Goal: Information Seeking & Learning: Understand process/instructions

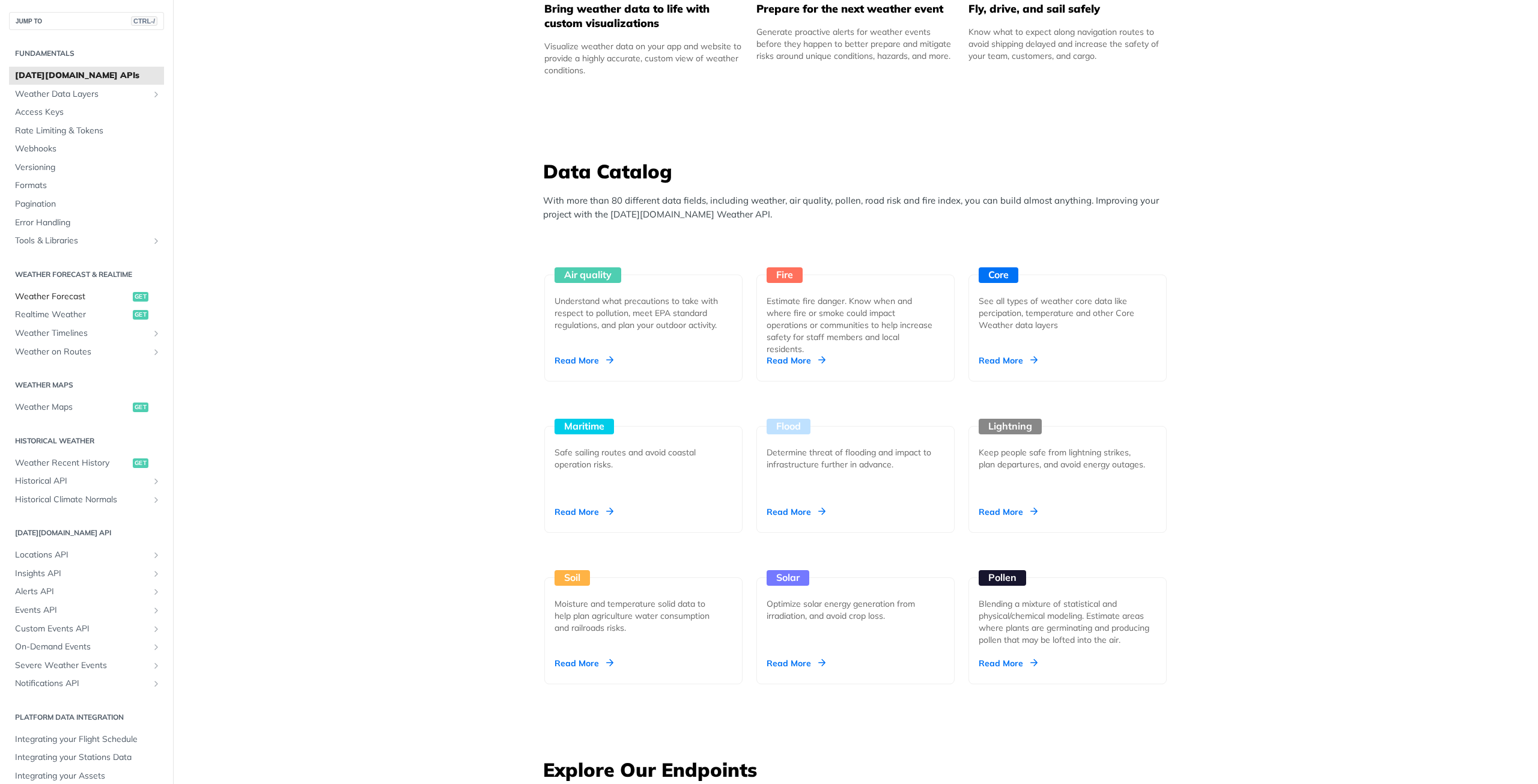
scroll to position [841, 0]
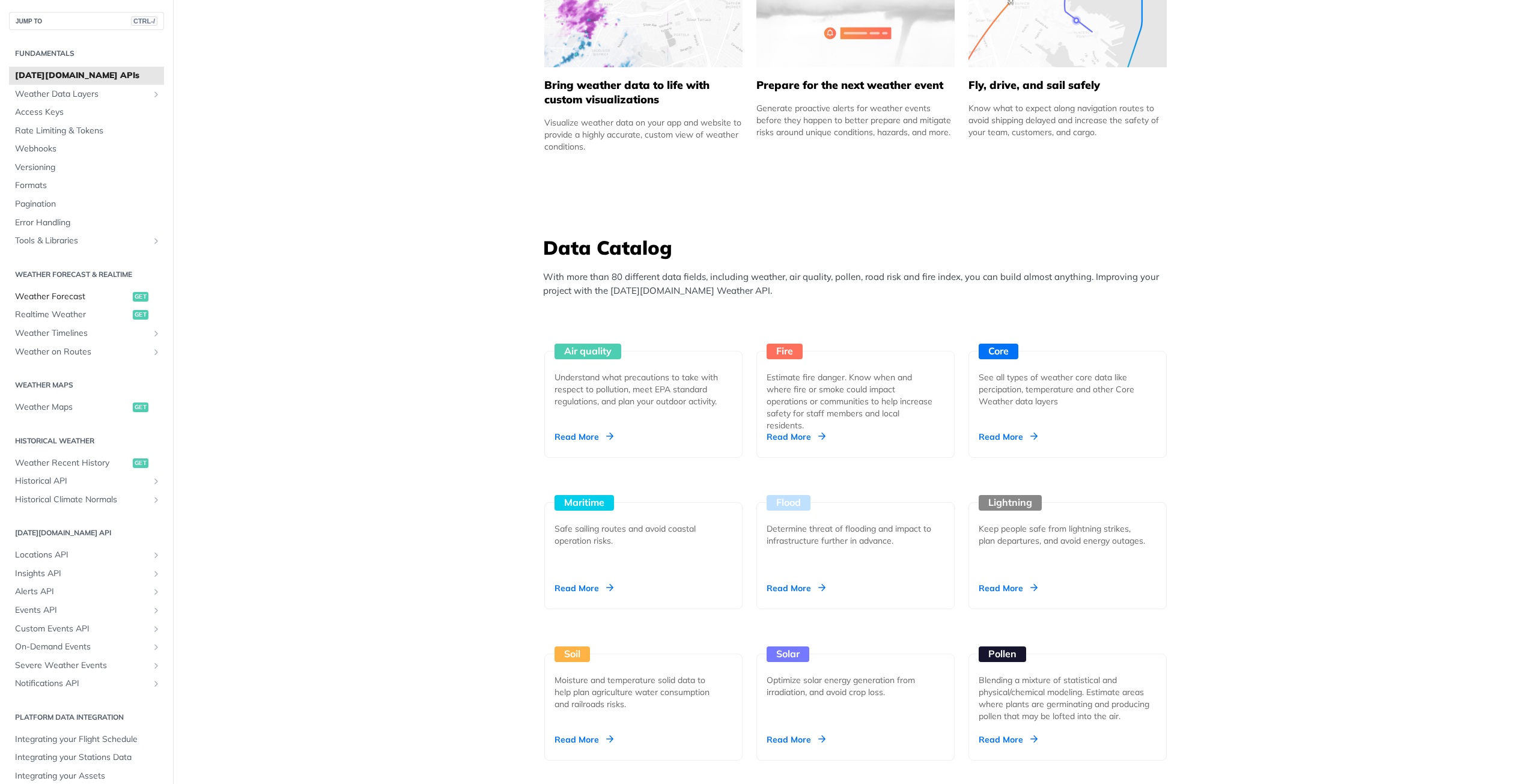
click at [77, 298] on span "Weather Forecast" at bounding box center [72, 297] width 115 height 12
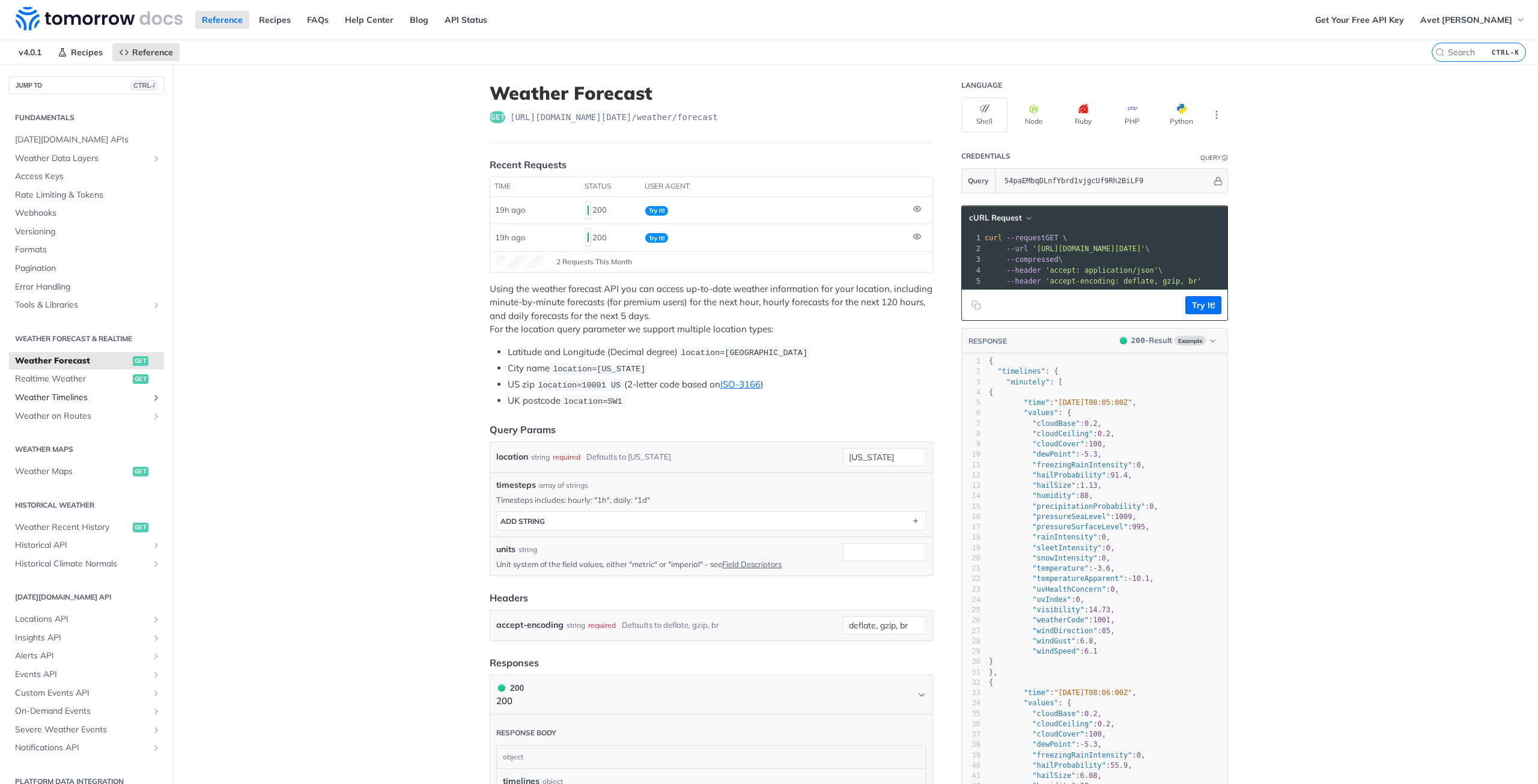
click at [83, 398] on span "Weather Timelines" at bounding box center [82, 397] width 134 height 12
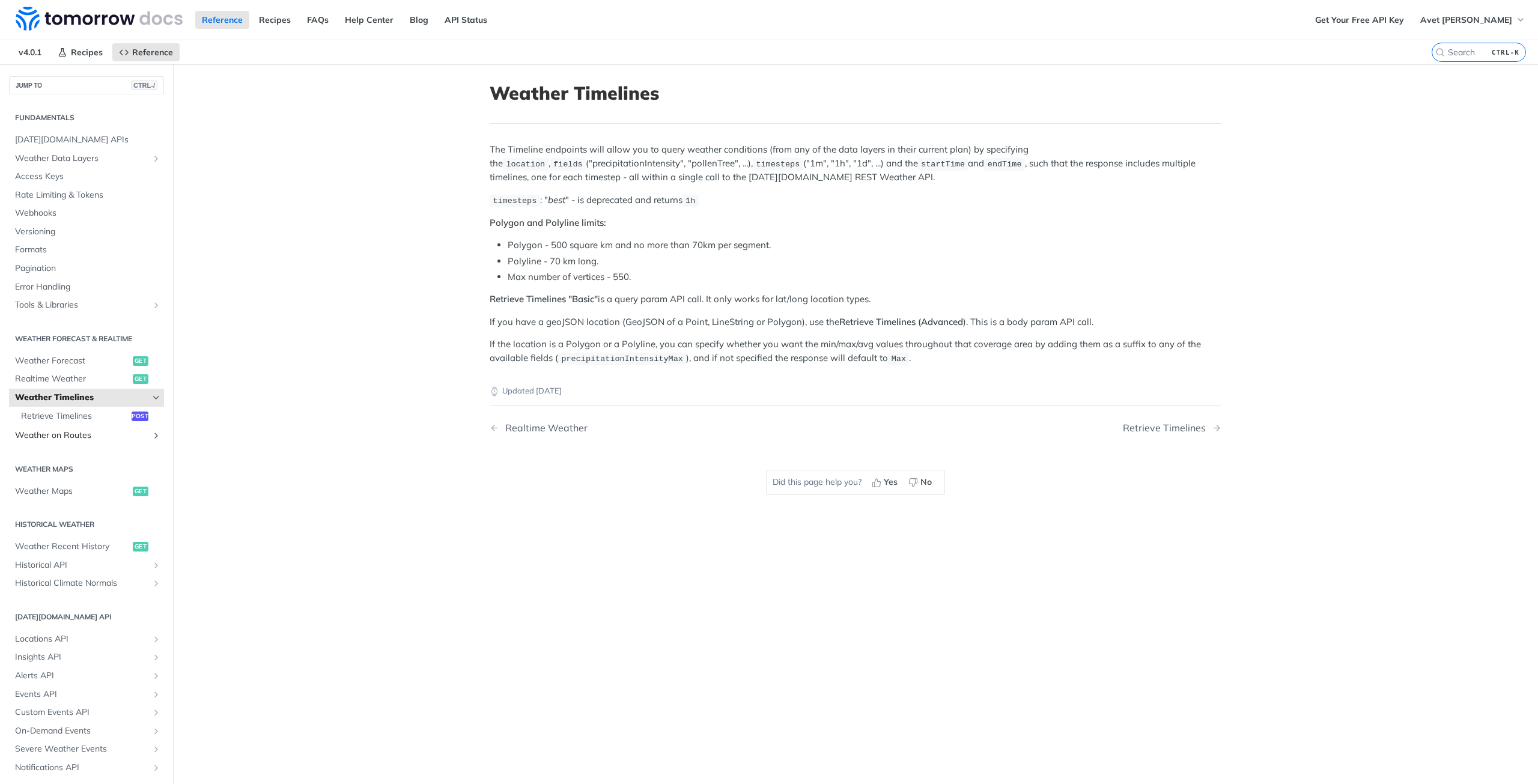
click at [72, 434] on span "Weather on Routes" at bounding box center [82, 436] width 134 height 12
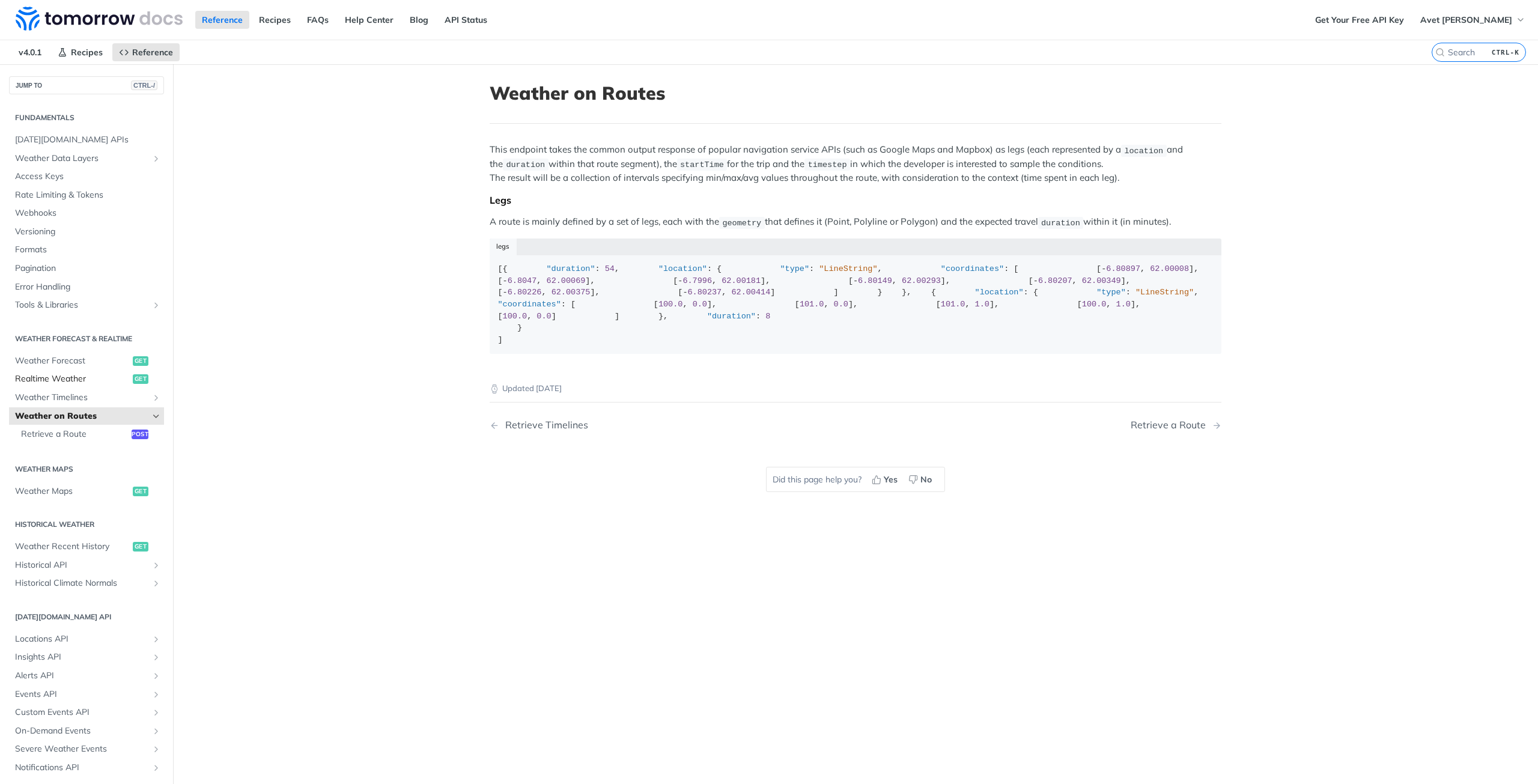
click at [77, 382] on span "Realtime Weather" at bounding box center [72, 379] width 115 height 12
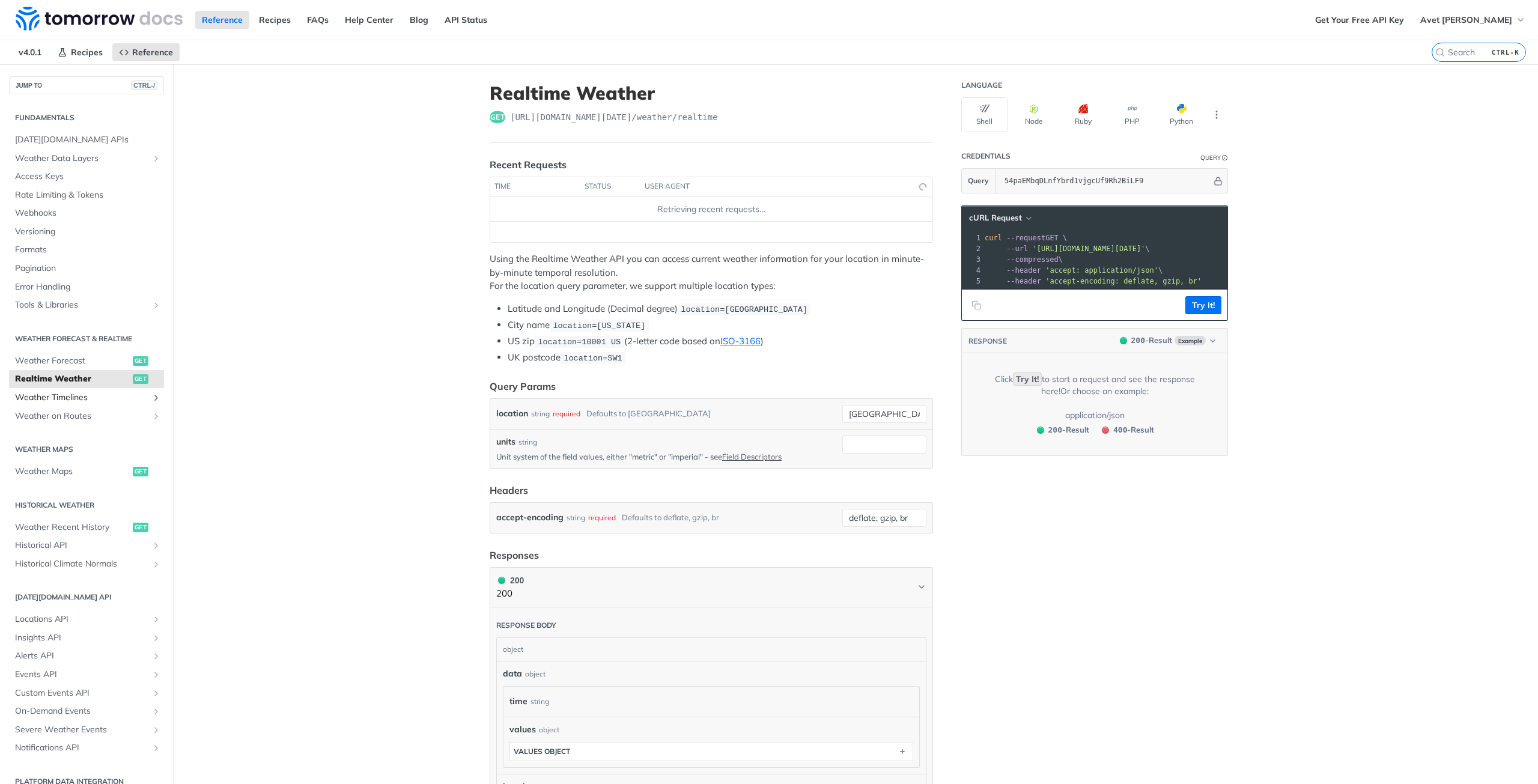
click at [64, 400] on span "Weather Timelines" at bounding box center [82, 397] width 134 height 12
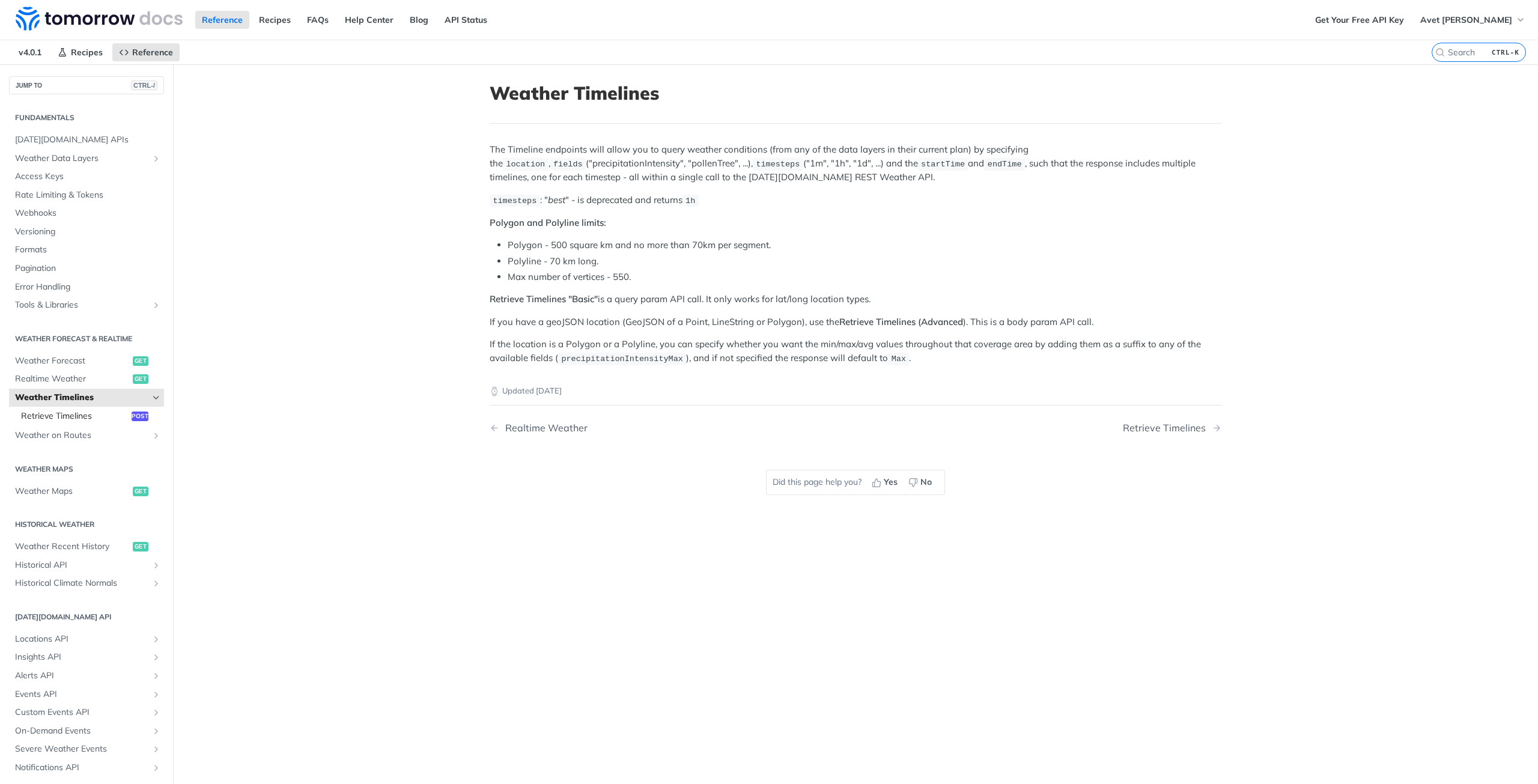
click at [79, 415] on span "Retrieve Timelines" at bounding box center [74, 416] width 107 height 12
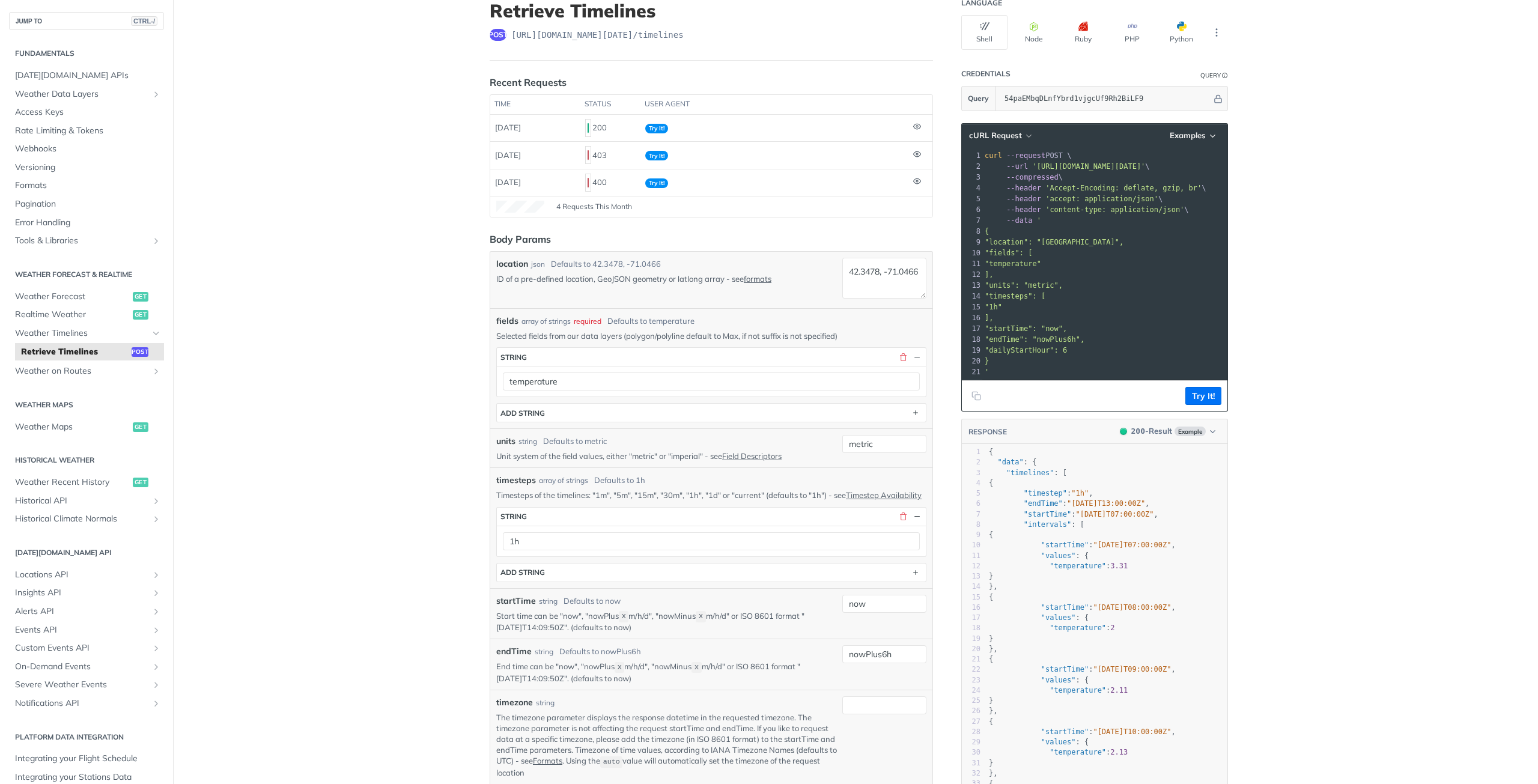
scroll to position [120, 0]
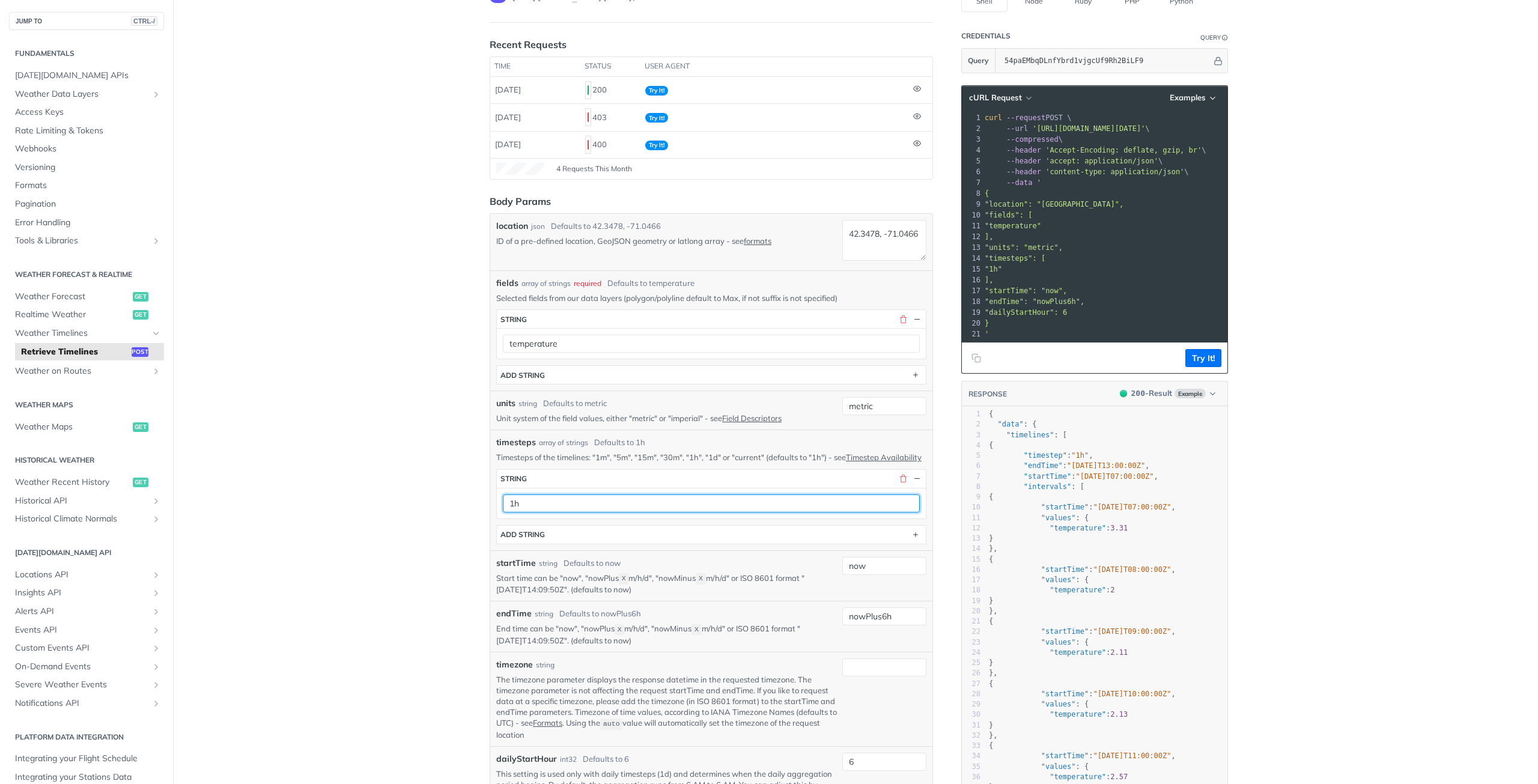
click at [638, 510] on input "1h" at bounding box center [711, 504] width 417 height 18
type input "1d"
click at [1191, 366] on button "Try It!" at bounding box center [1203, 358] width 36 height 18
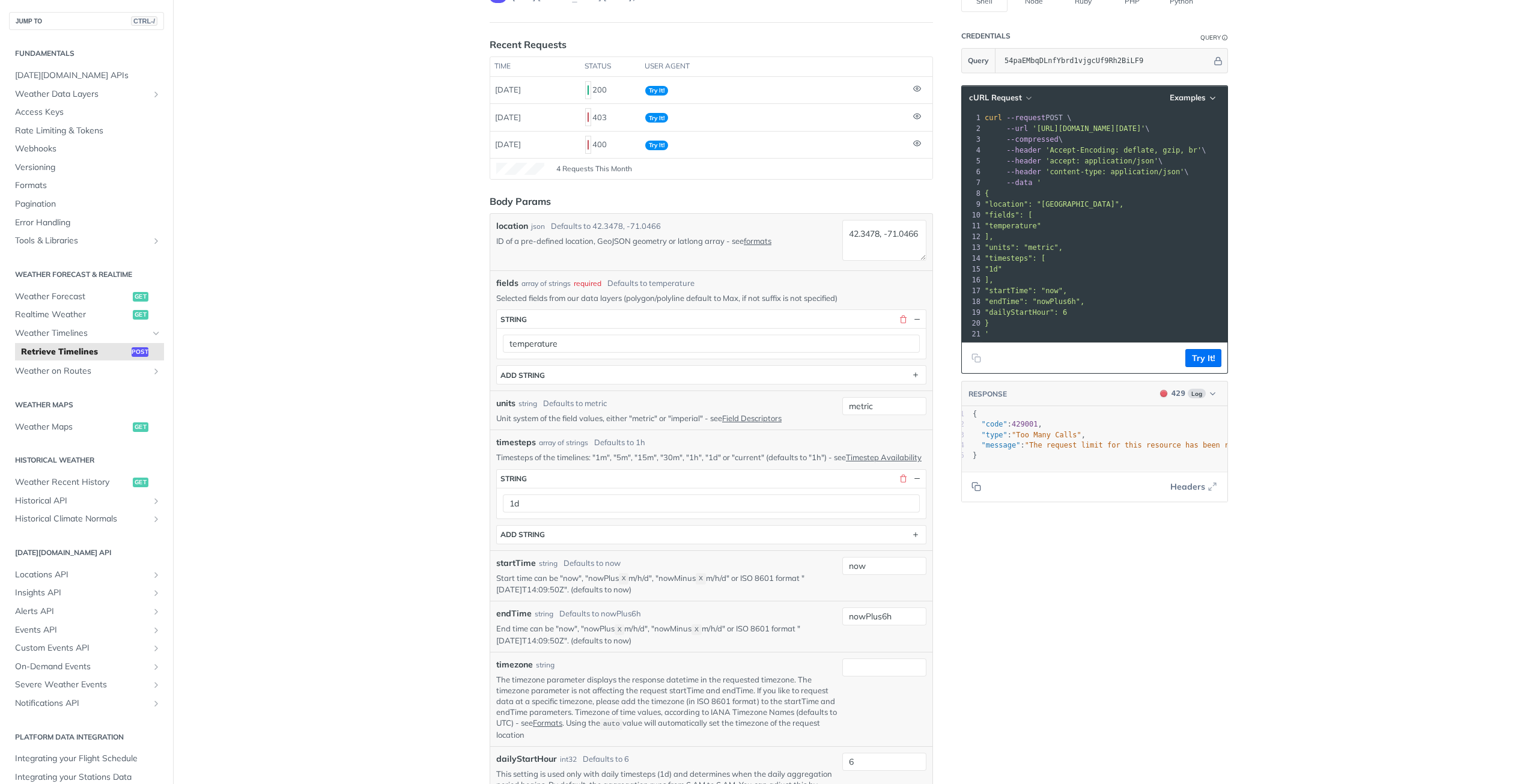
scroll to position [0, 0]
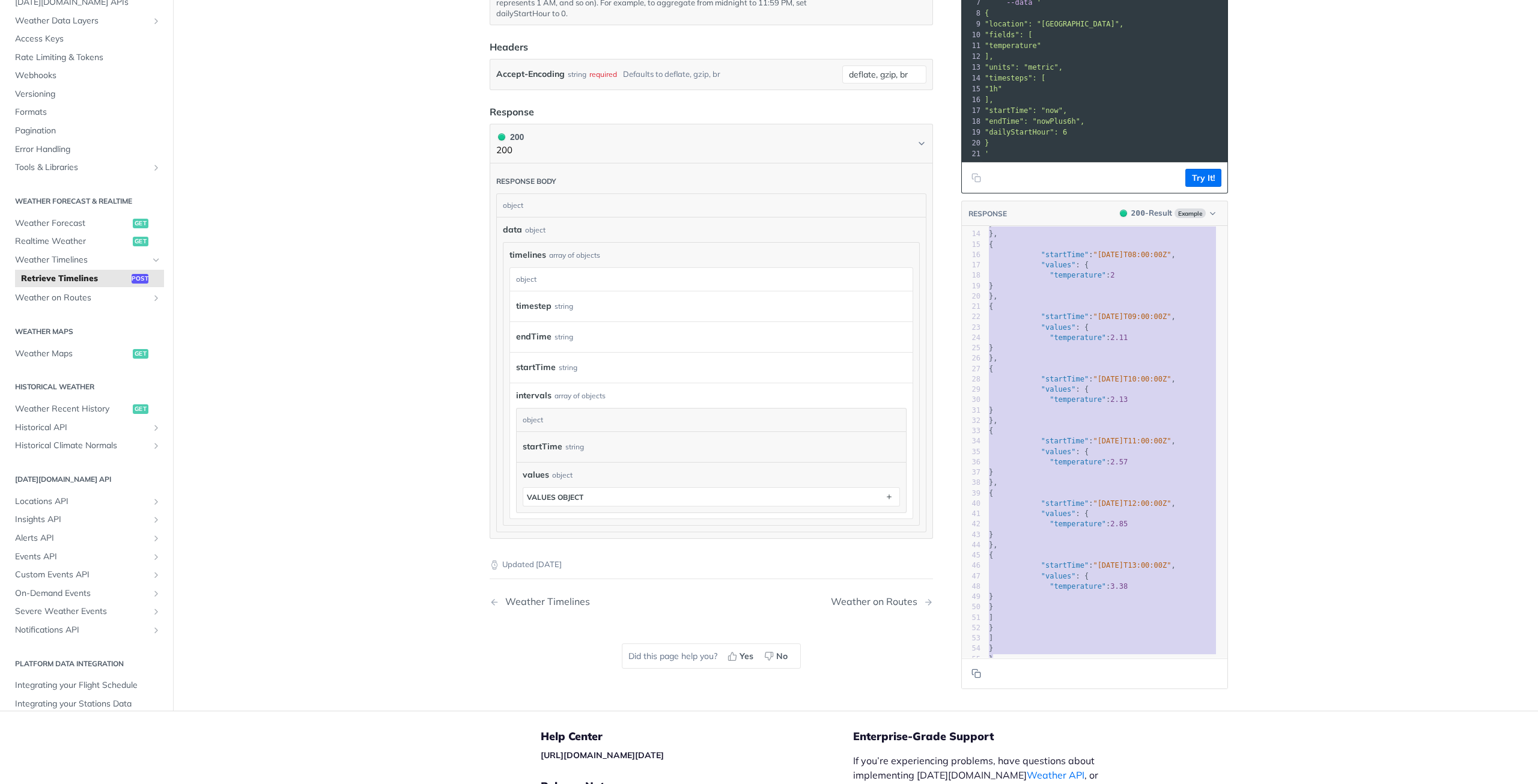
scroll to position [1077, 0]
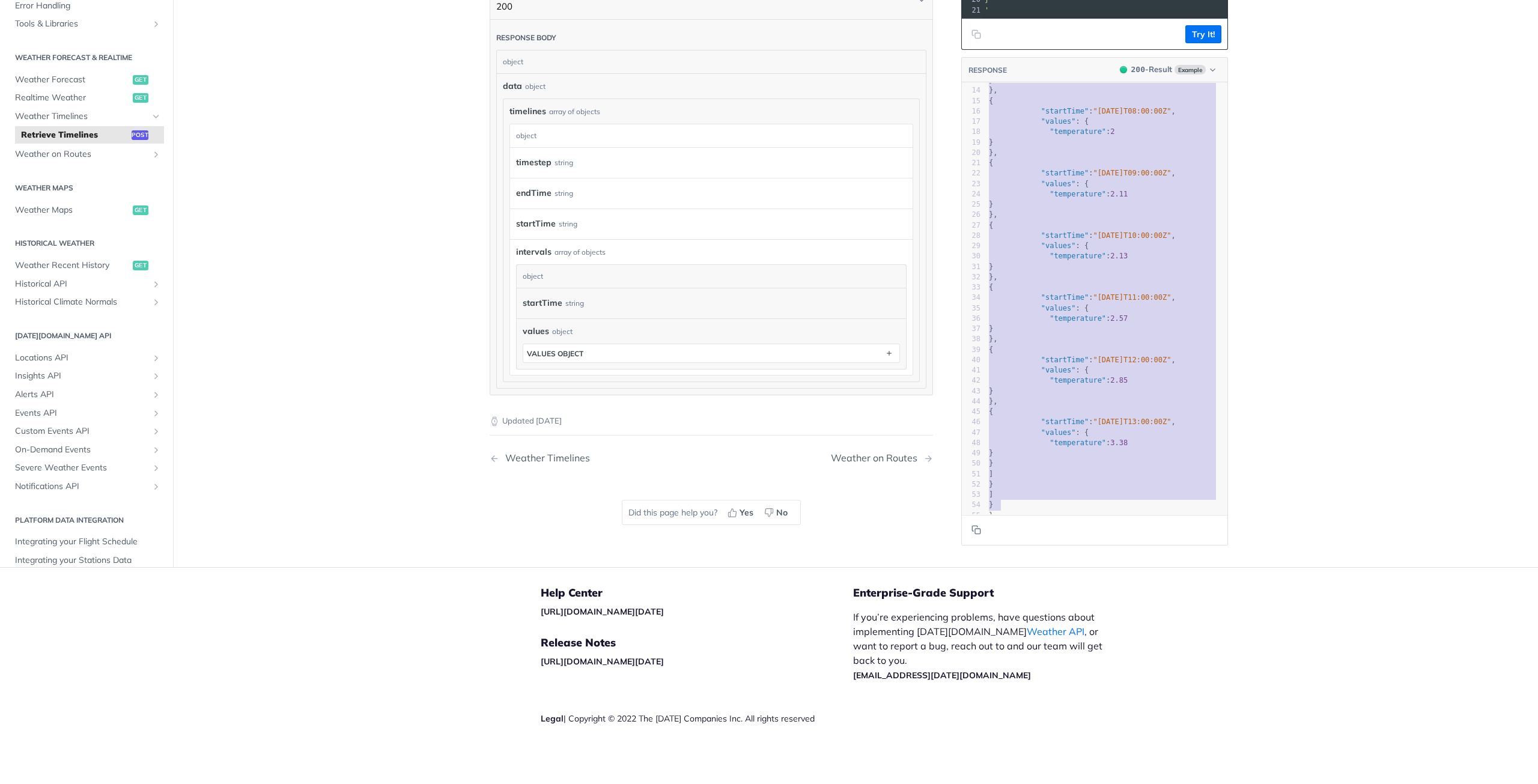
type textarea "{ "data": { "timelines": [ { "timestep": "1h", "endTime": "[DATE]T13:00:00Z", "…"
drag, startPoint x: 983, startPoint y: 347, endPoint x: 1015, endPoint y: 508, distance: 164.1
click at [1015, 508] on div "1 { 2 "data" : { 3 "timelines" : [ 4 { 5 "timestep" : "1h" , 6 "endTime" : "[DA…" at bounding box center [1107, 236] width 241 height 571
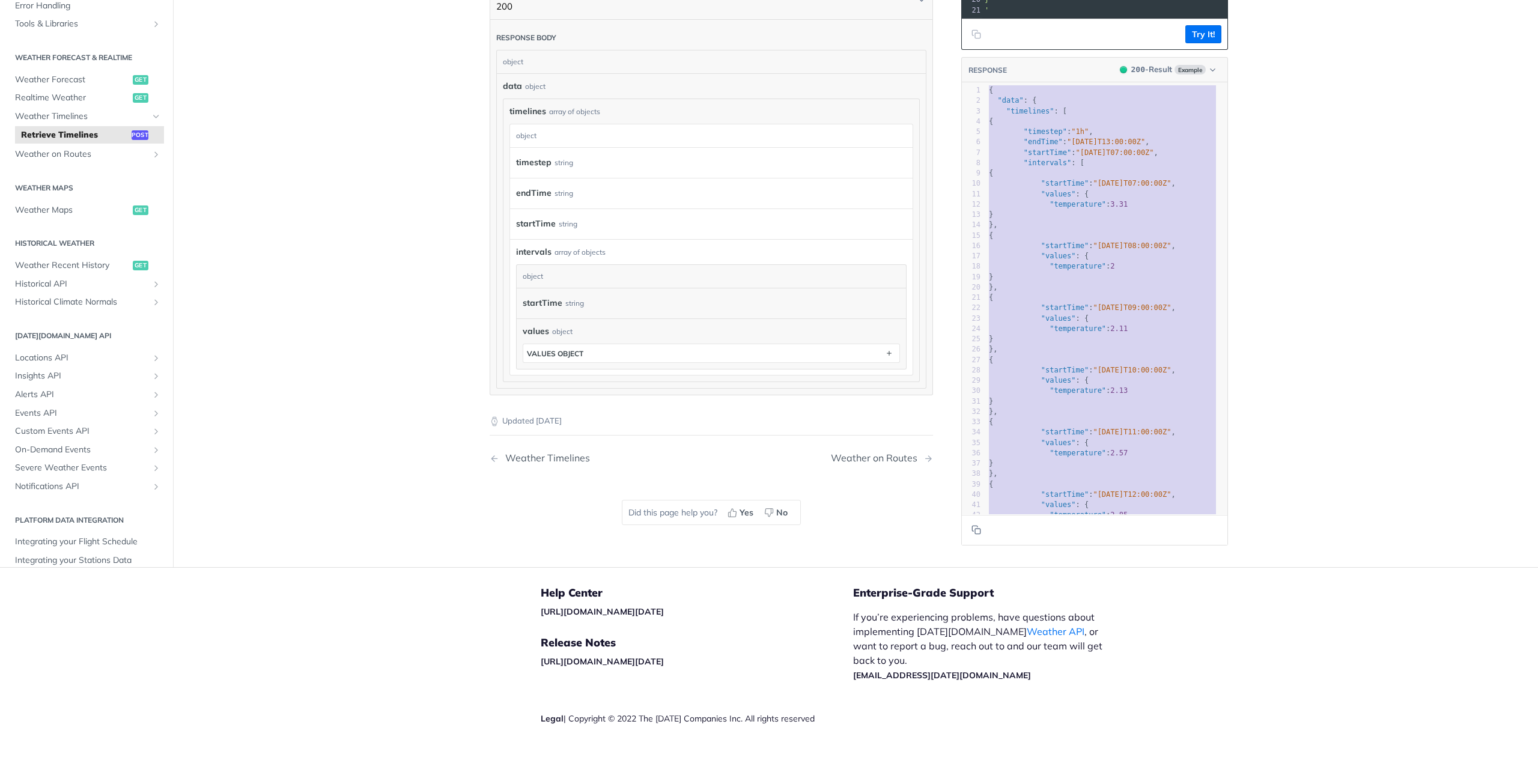
scroll to position [897, 0]
